Goal: Information Seeking & Learning: Learn about a topic

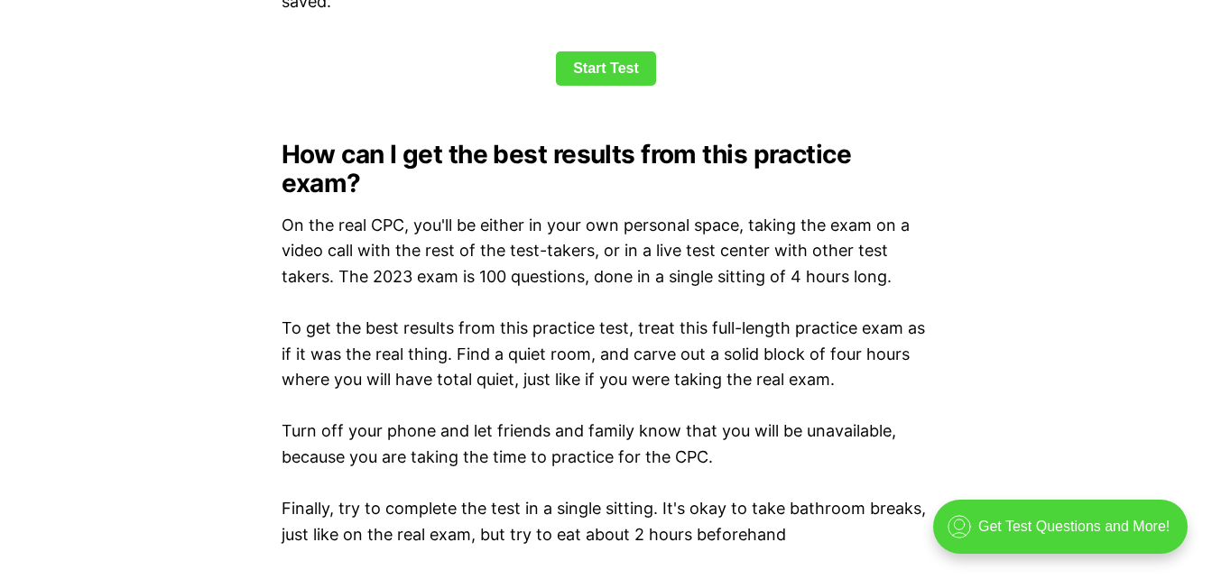
scroll to position [2611, 0]
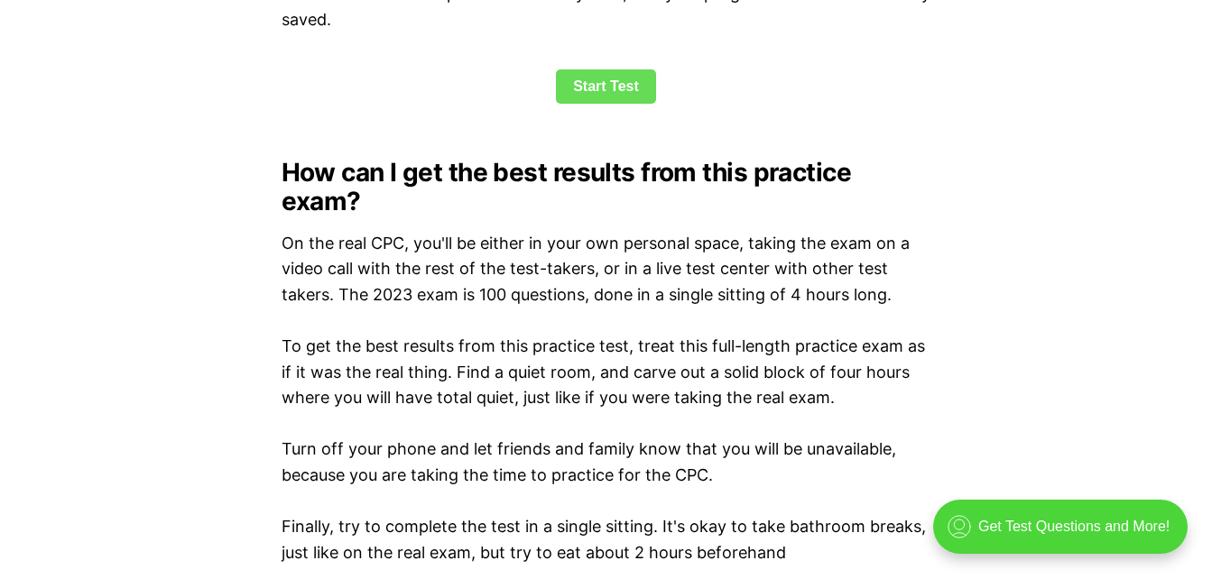
click at [603, 91] on link "Start Test" at bounding box center [606, 86] width 100 height 34
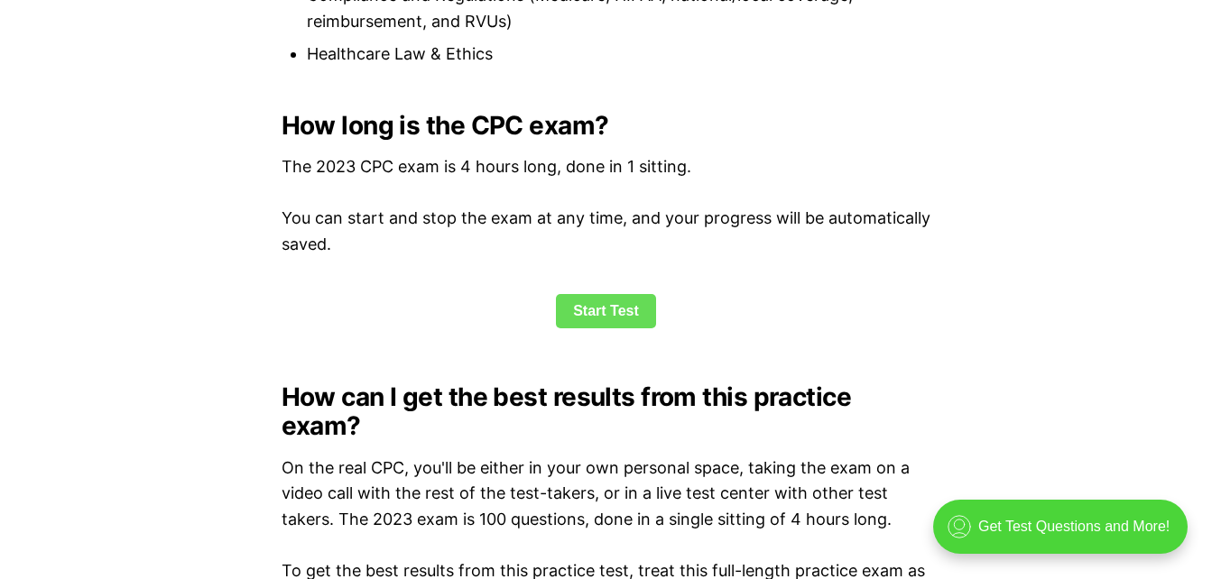
scroll to position [2308, 0]
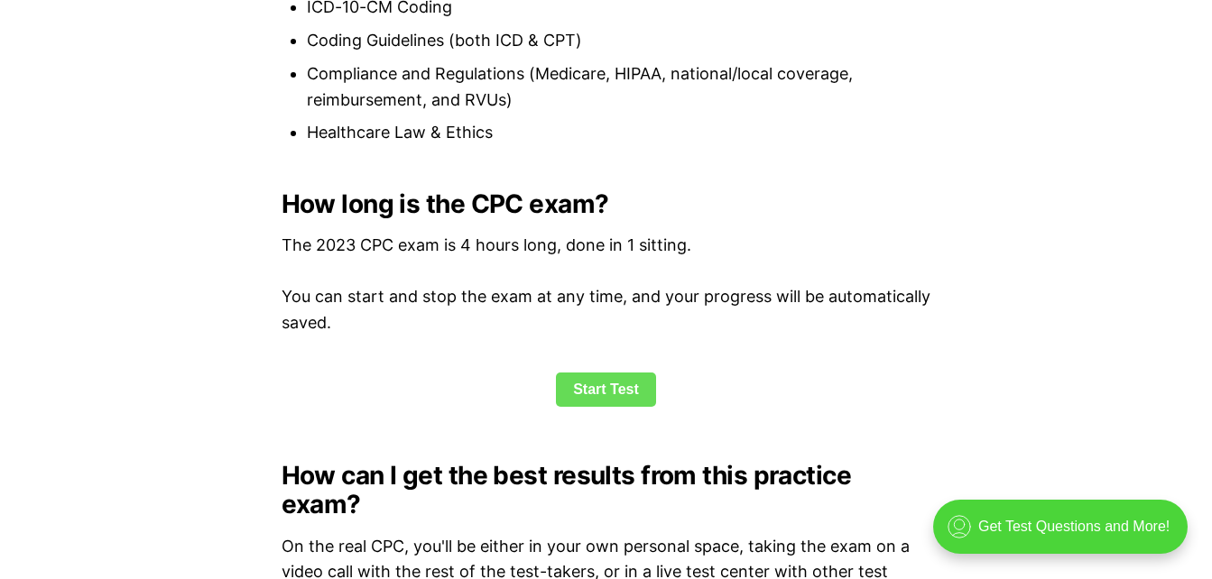
click at [609, 377] on link "Start Test" at bounding box center [606, 390] width 100 height 34
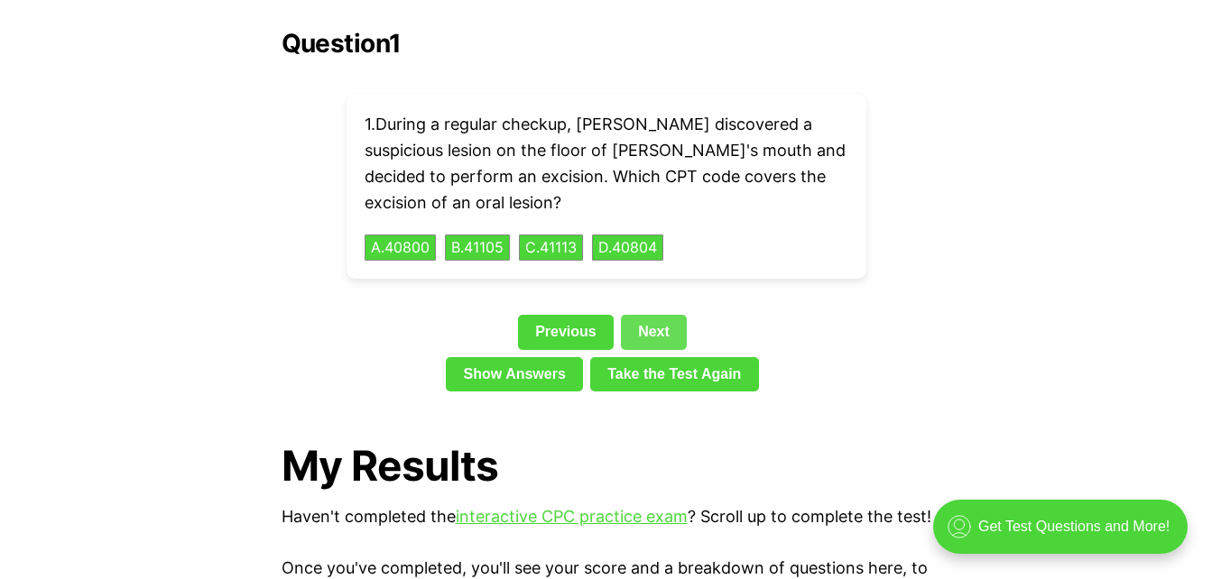
click at [650, 315] on link "Next" at bounding box center [654, 332] width 66 height 34
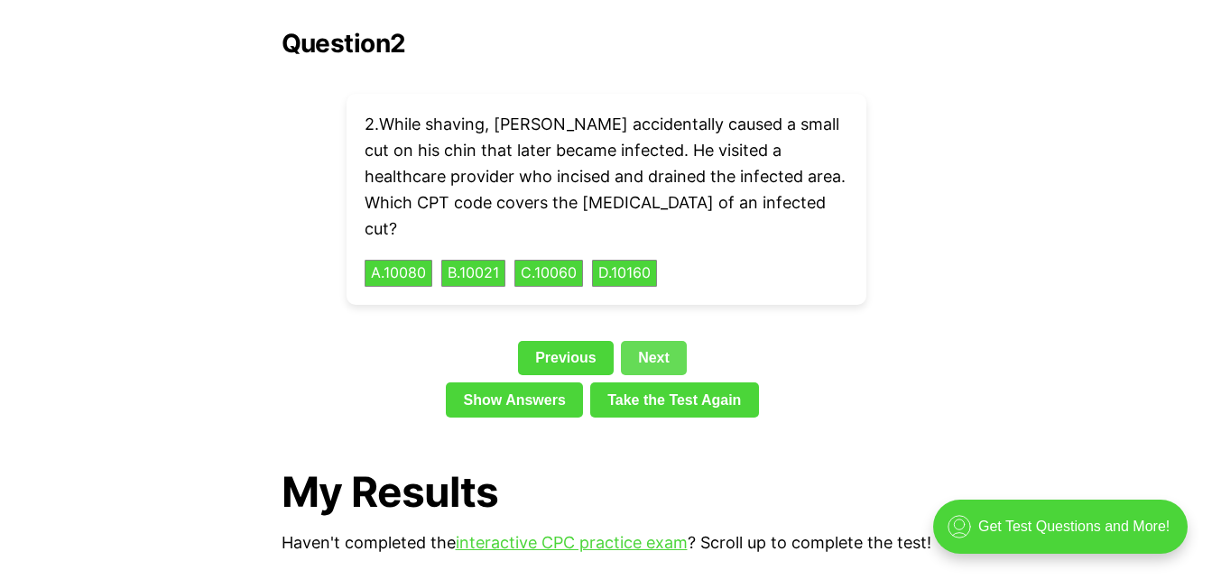
click at [650, 341] on link "Next" at bounding box center [654, 358] width 66 height 34
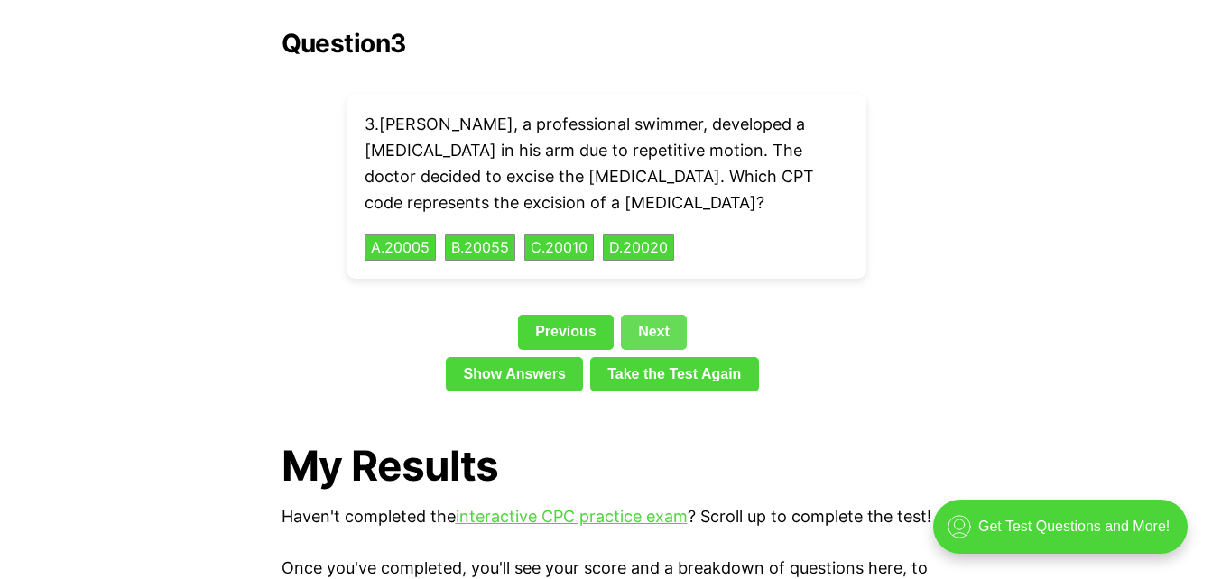
click at [664, 315] on link "Next" at bounding box center [654, 332] width 66 height 34
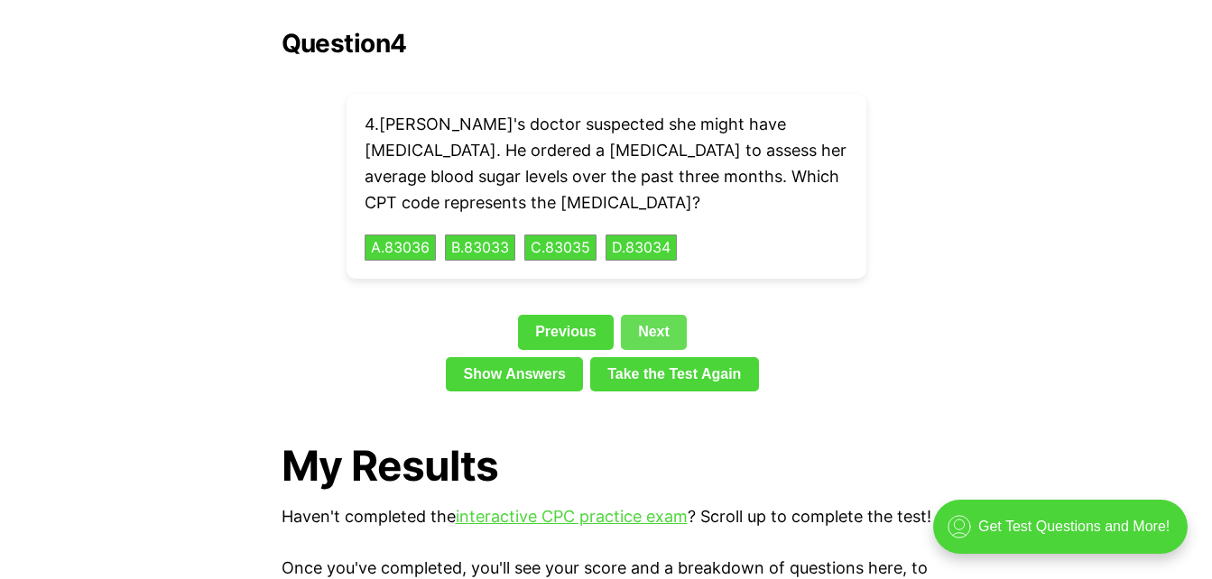
click at [644, 315] on link "Next" at bounding box center [654, 332] width 66 height 34
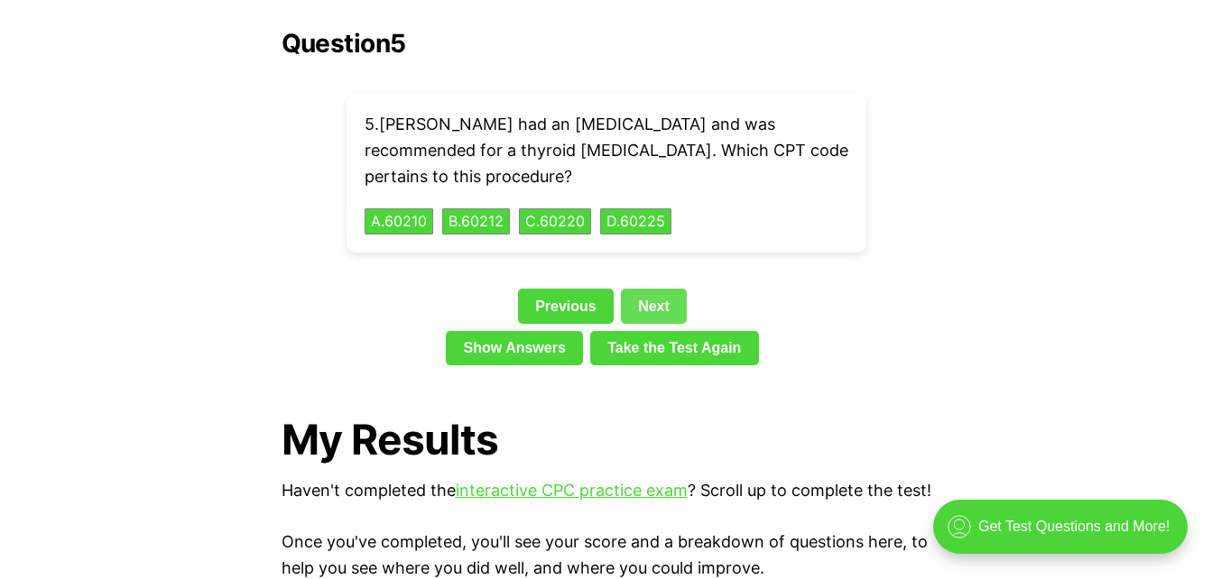
click at [648, 289] on link "Next" at bounding box center [654, 306] width 66 height 34
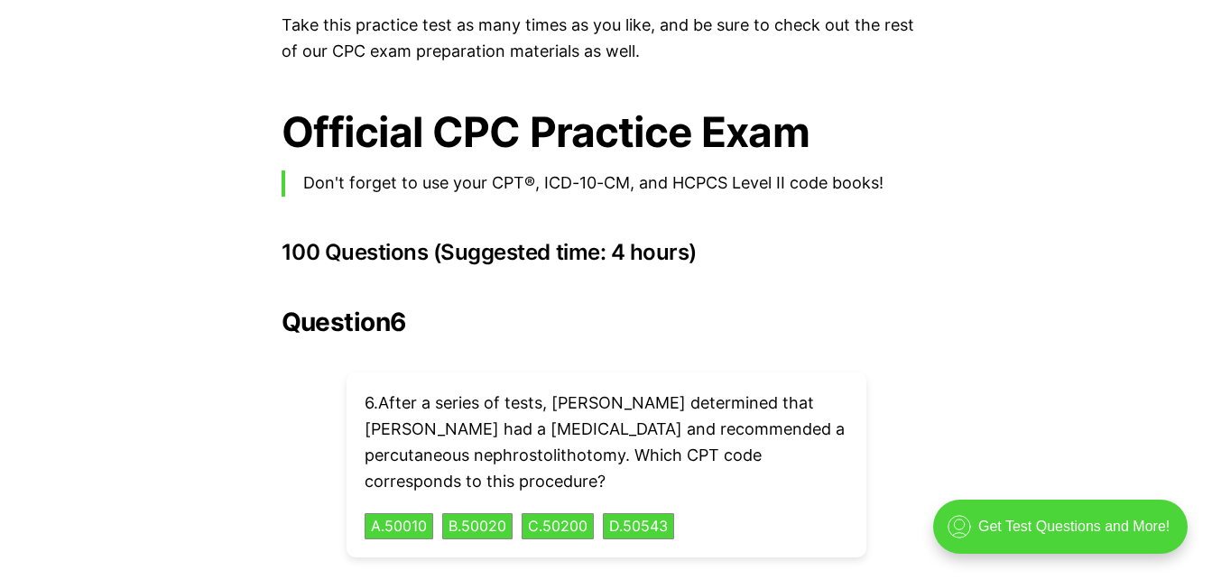
scroll to position [3855, 0]
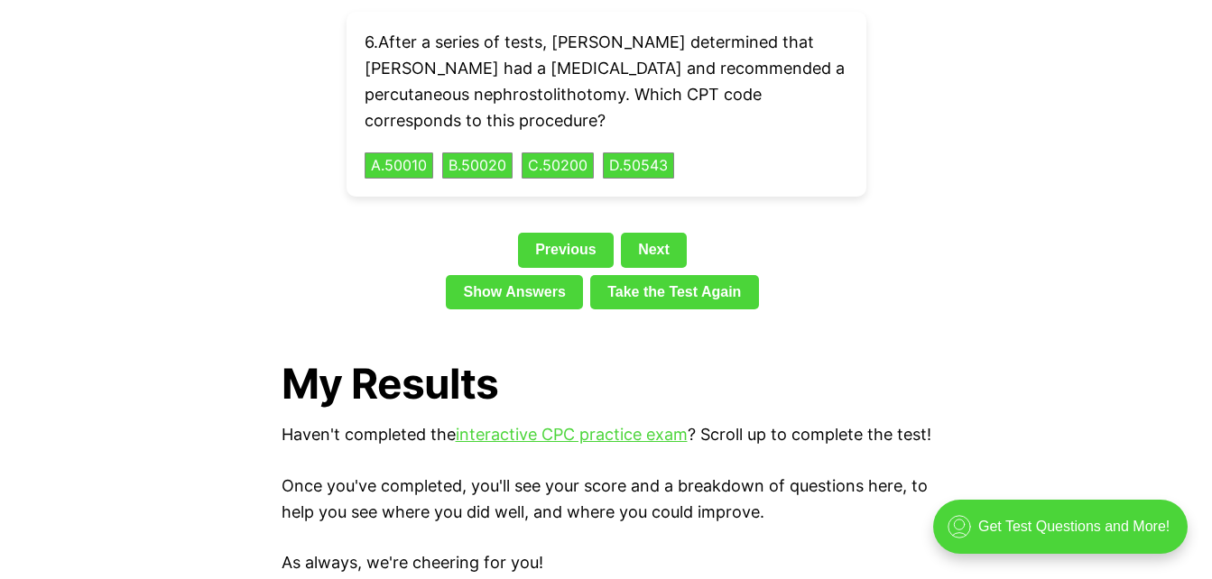
scroll to position [4118, 0]
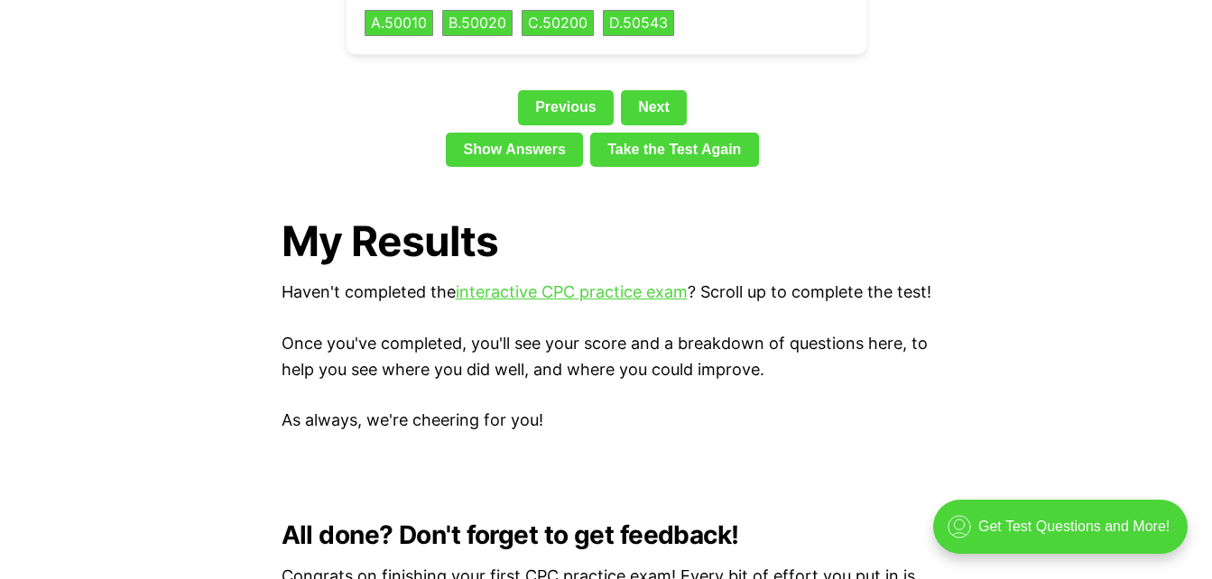
scroll to position [4329, 0]
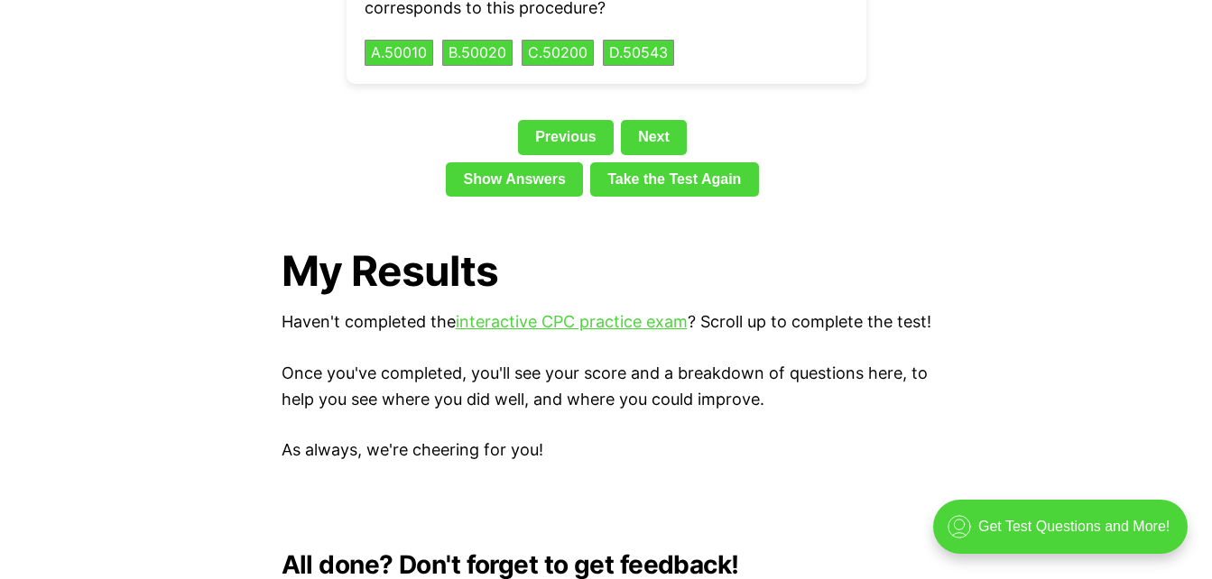
scroll to position [4118, 0]
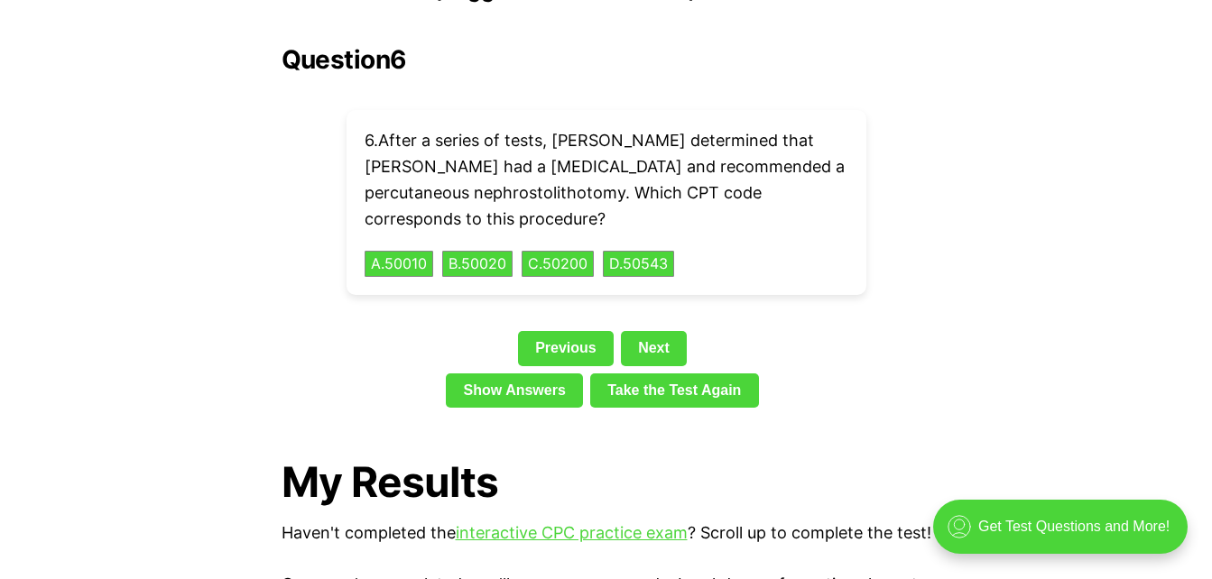
scroll to position [4329, 0]
